Goal: Navigation & Orientation: Find specific page/section

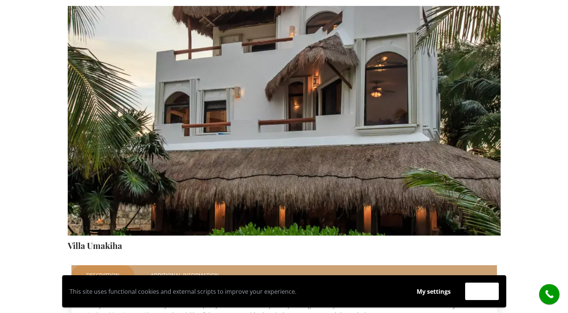
scroll to position [115, 0]
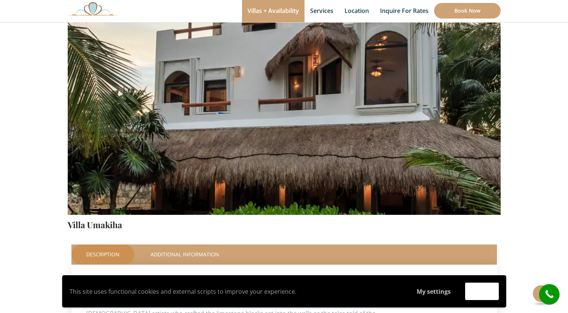
click at [447, 290] on button "My settings" at bounding box center [433, 291] width 48 height 17
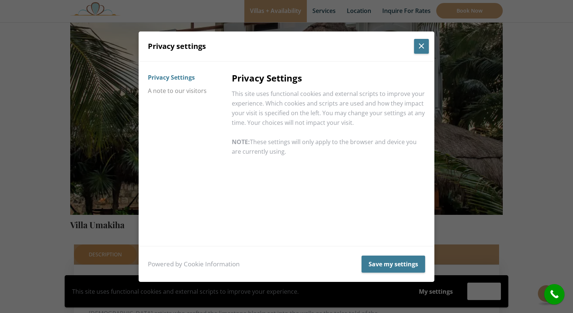
click at [423, 44] on button "Close popup" at bounding box center [421, 46] width 15 height 15
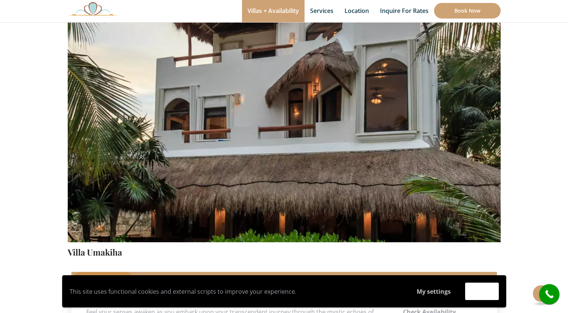
scroll to position [67, 0]
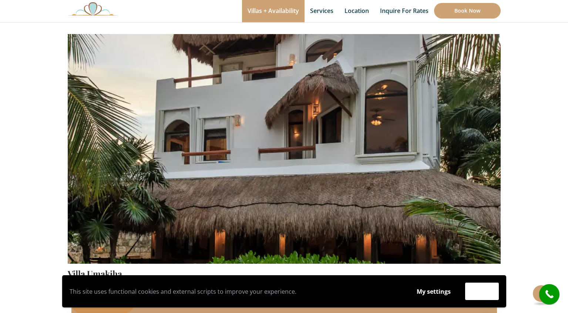
click at [442, 148] on img at bounding box center [284, 121] width 433 height 288
click at [487, 141] on img at bounding box center [284, 121] width 433 height 288
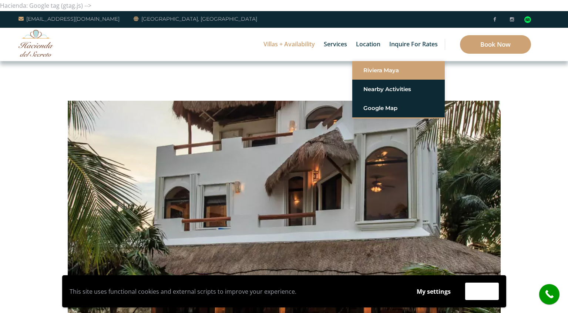
click at [373, 72] on link "Riviera Maya" at bounding box center [398, 70] width 70 height 13
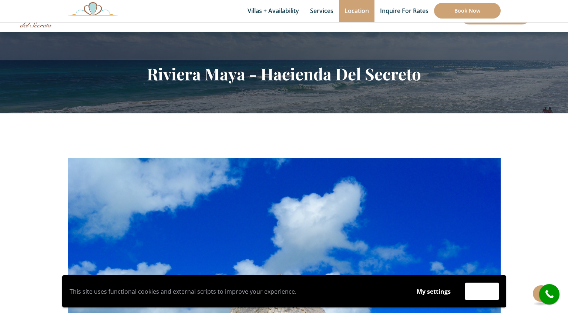
scroll to position [25, 0]
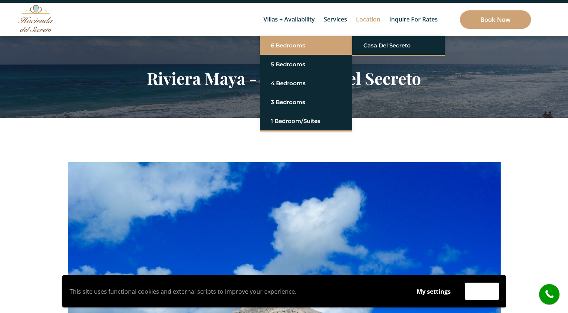
click at [286, 50] on link "6 Bedrooms" at bounding box center [306, 45] width 70 height 13
